Goal: Transaction & Acquisition: Obtain resource

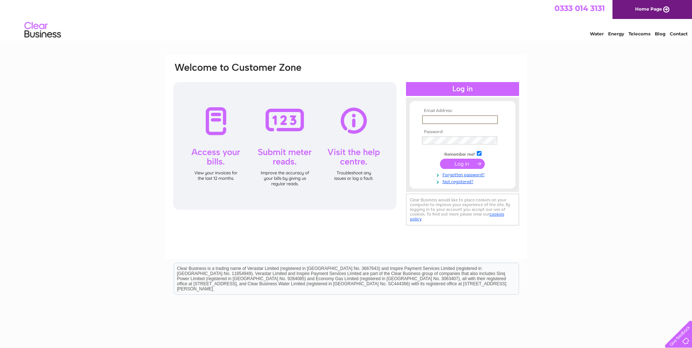
click at [453, 118] on input "text" at bounding box center [460, 119] width 76 height 9
type input "D"
click at [450, 117] on input "text" at bounding box center [459, 119] width 75 height 8
paste input "[DOMAIN_NAME][EMAIL_ADDRESS][DOMAIN_NAME]"
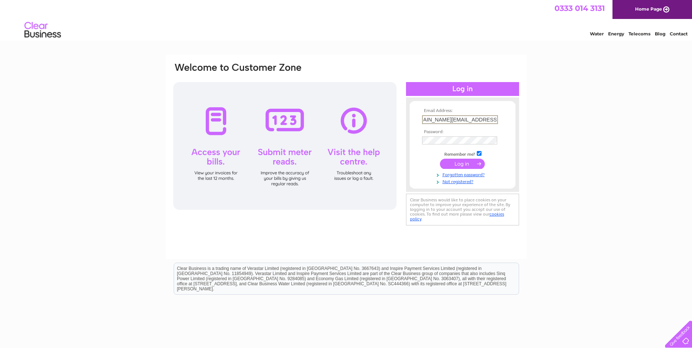
type input "[DOMAIN_NAME][EMAIL_ADDRESS][DOMAIN_NAME]"
click at [469, 163] on input "submit" at bounding box center [462, 163] width 45 height 10
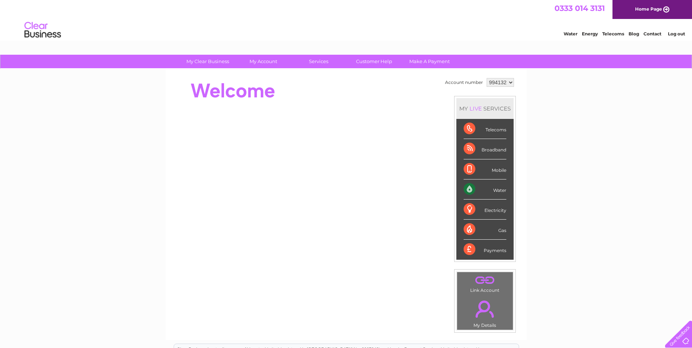
click at [503, 190] on div "Water" at bounding box center [485, 189] width 43 height 20
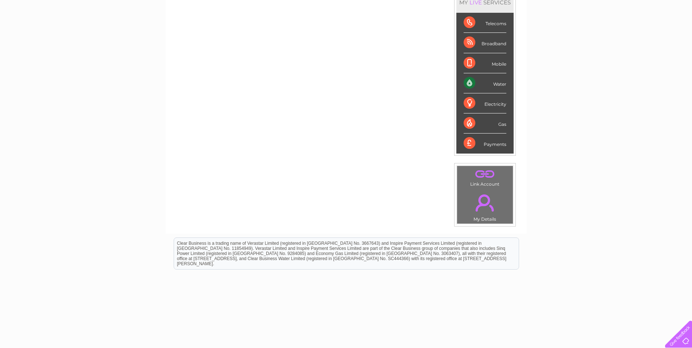
scroll to position [109, 0]
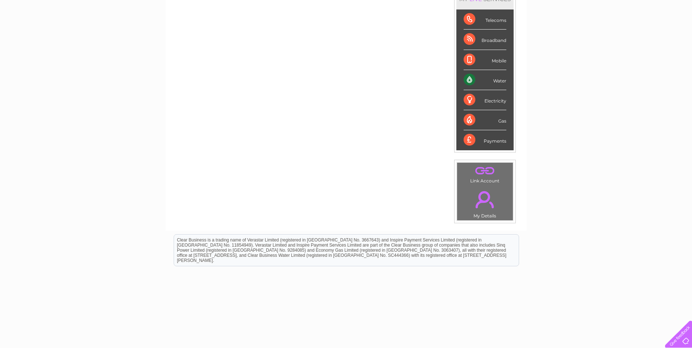
click at [486, 208] on link "." at bounding box center [485, 200] width 52 height 26
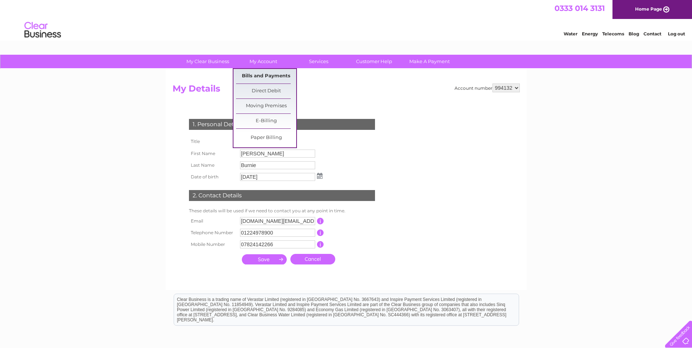
click at [270, 75] on link "Bills and Payments" at bounding box center [266, 76] width 60 height 15
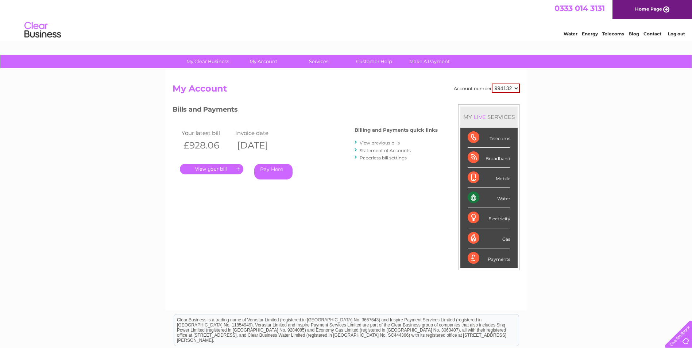
click at [228, 169] on link "." at bounding box center [211, 169] width 63 height 11
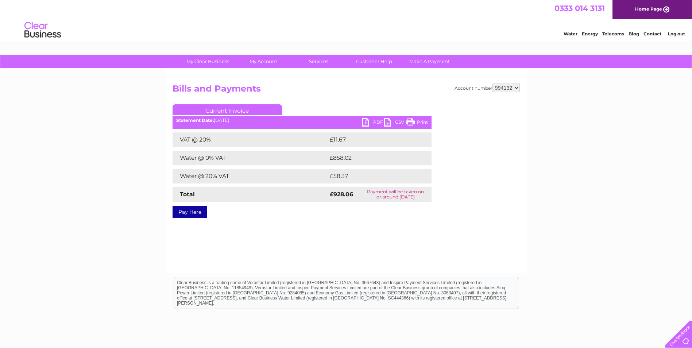
click at [379, 122] on link "PDF" at bounding box center [373, 123] width 22 height 11
click at [679, 33] on link "Log out" at bounding box center [676, 33] width 17 height 5
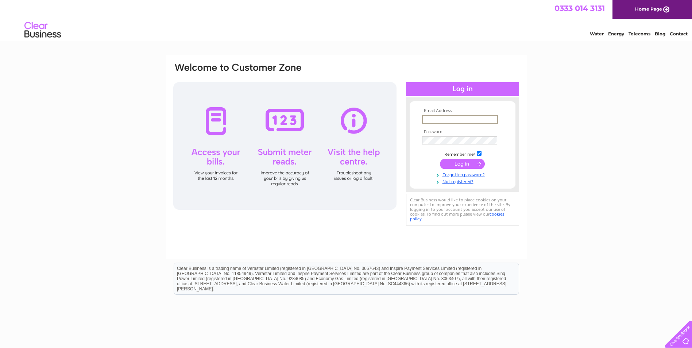
click at [451, 119] on input "text" at bounding box center [460, 119] width 76 height 9
type input "[DOMAIN_NAME][EMAIL_ADDRESS][DOMAIN_NAME]"
click at [472, 158] on td at bounding box center [462, 164] width 85 height 14
click at [473, 161] on input "submit" at bounding box center [462, 163] width 45 height 10
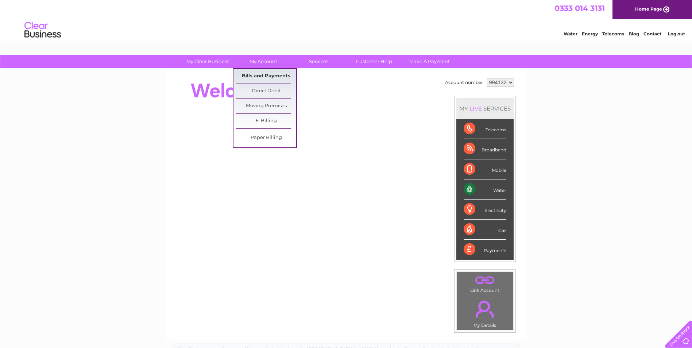
click at [265, 75] on link "Bills and Payments" at bounding box center [266, 76] width 60 height 15
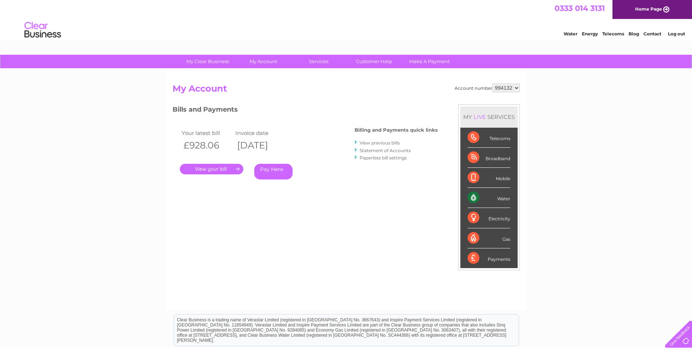
click at [214, 169] on link "." at bounding box center [211, 169] width 63 height 11
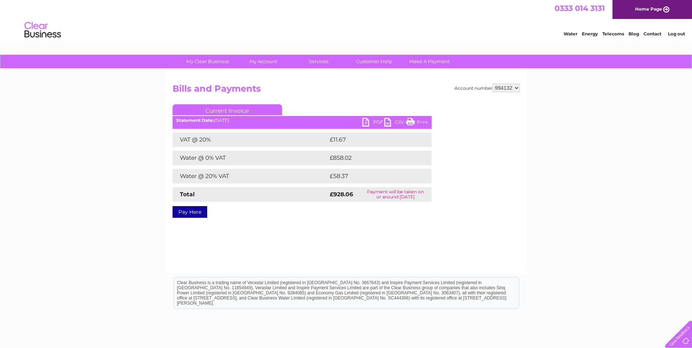
click at [374, 119] on link "PDF" at bounding box center [373, 123] width 22 height 11
click at [684, 32] on link "Log out" at bounding box center [676, 33] width 17 height 5
